Goal: Information Seeking & Learning: Learn about a topic

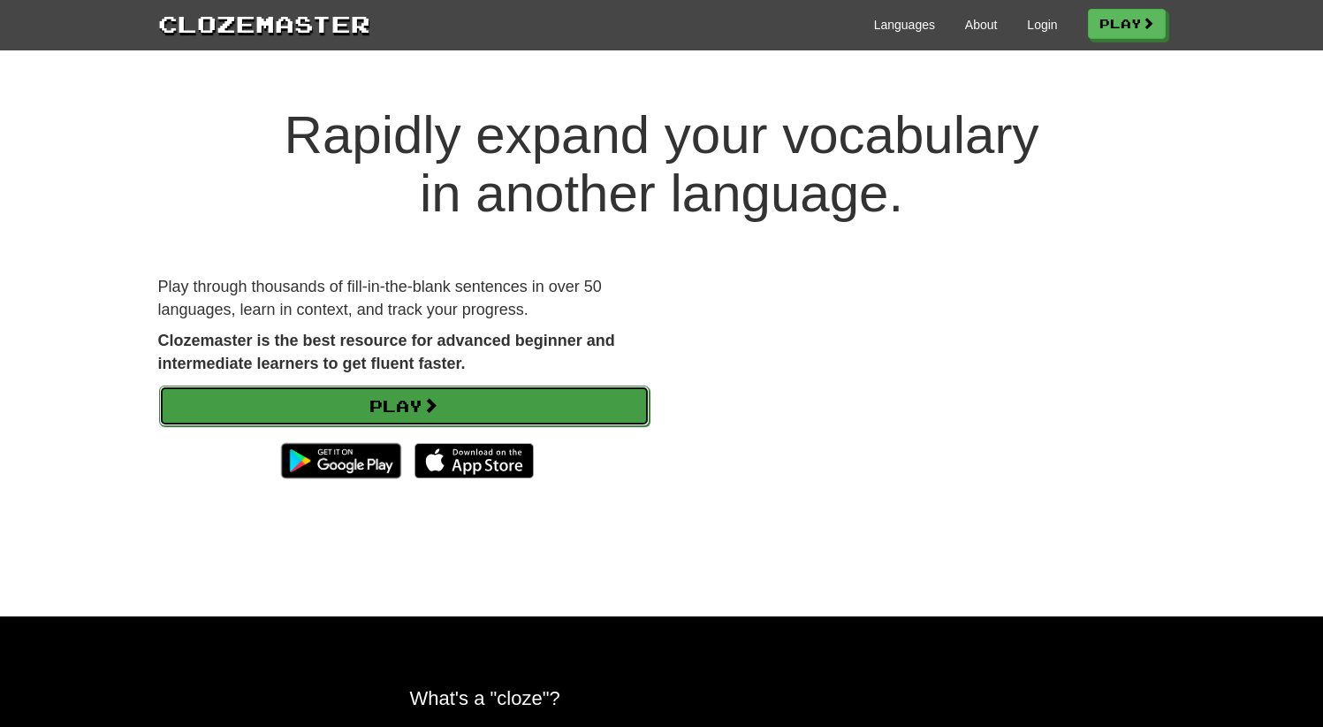
click at [499, 401] on link "Play" at bounding box center [404, 405] width 491 height 41
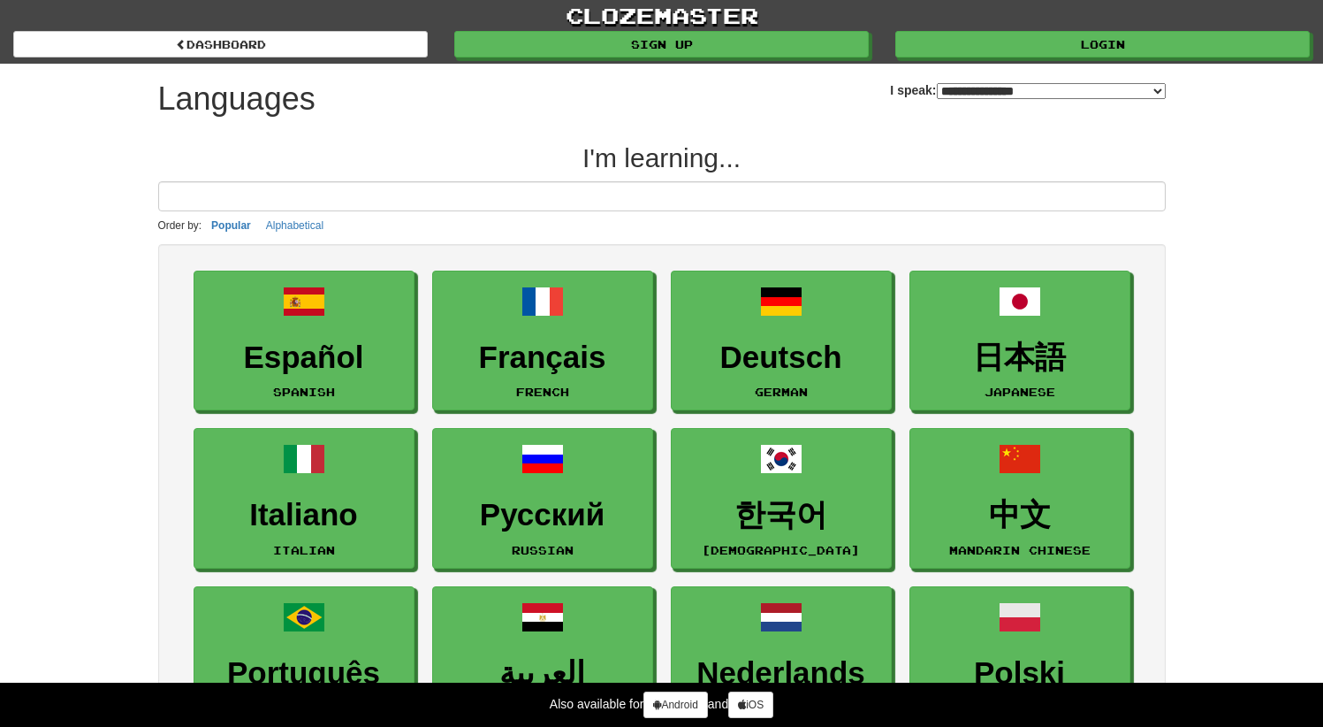
select select "*******"
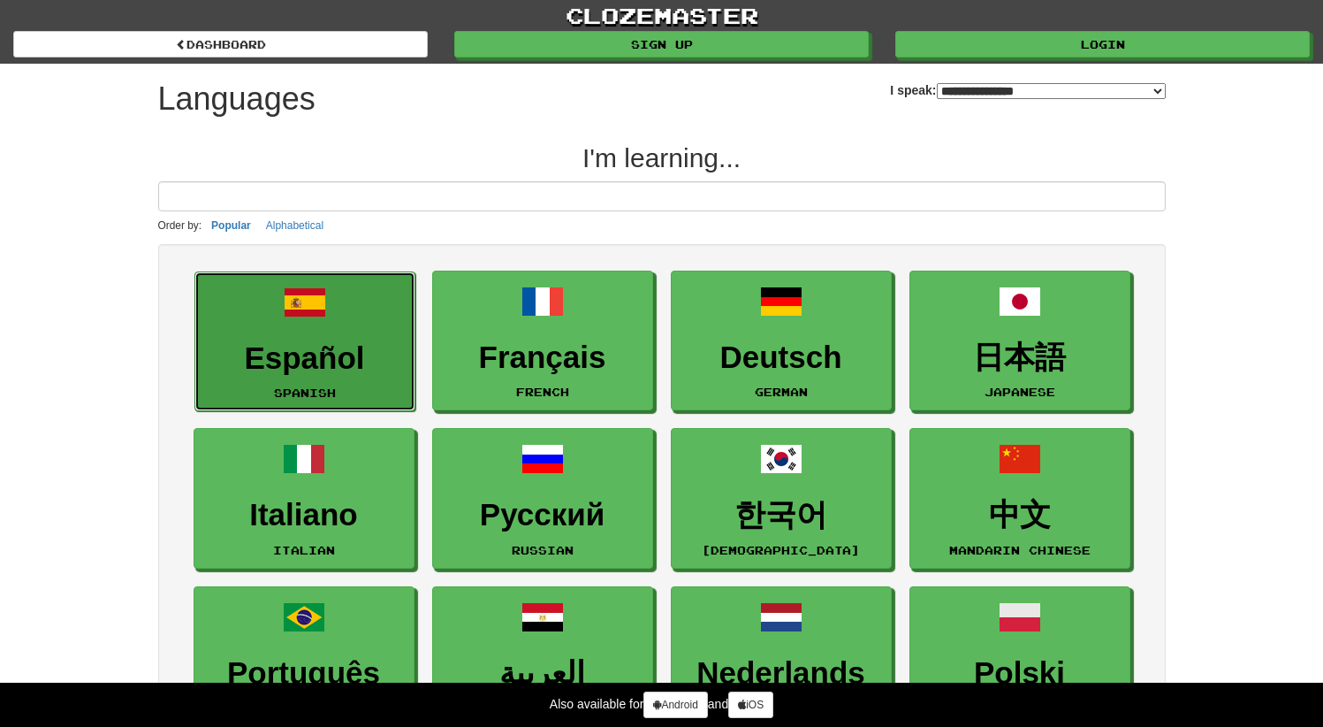
click at [333, 351] on h3 "Español" at bounding box center [305, 358] width 202 height 34
